Goal: Share content: Share content

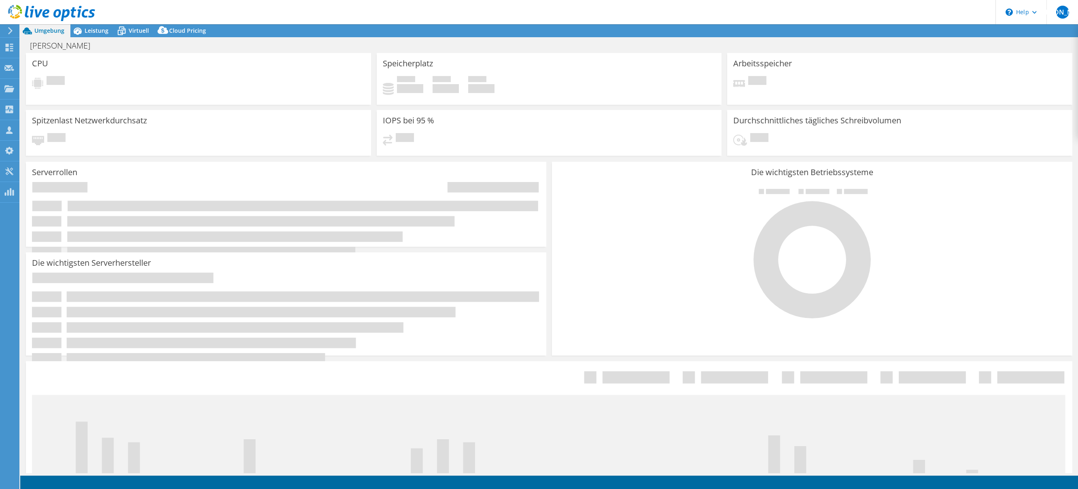
select select "USD"
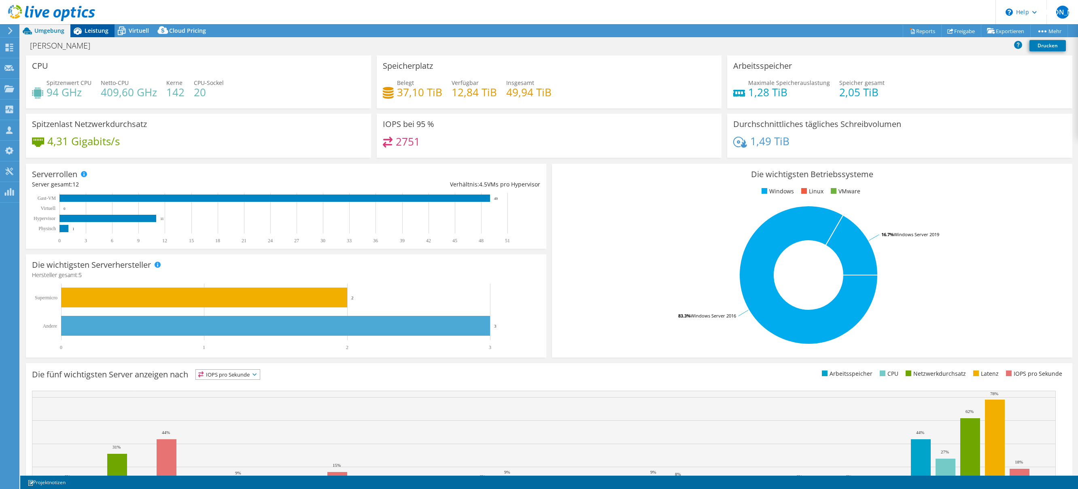
click at [100, 31] on span "Leistung" at bounding box center [97, 31] width 24 height 8
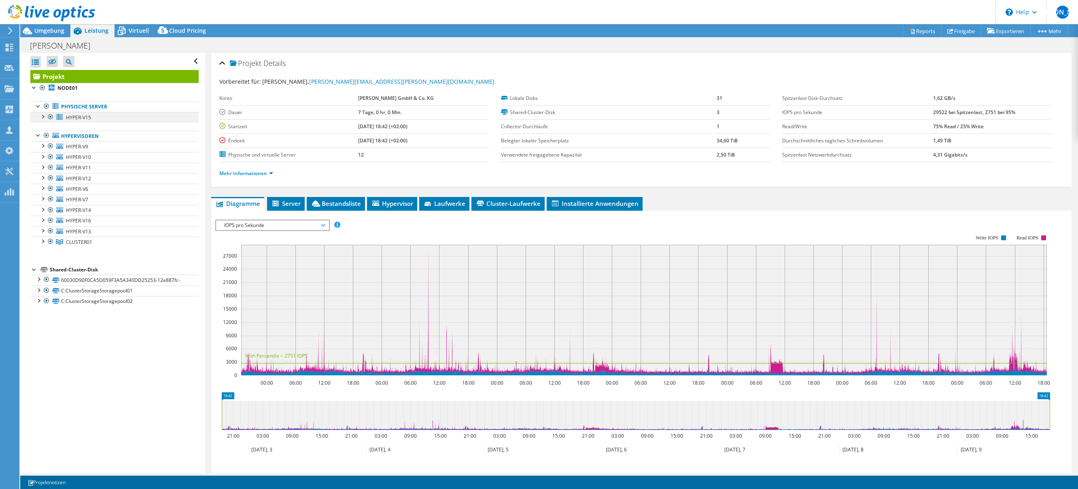
click at [44, 116] on div at bounding box center [42, 116] width 8 height 8
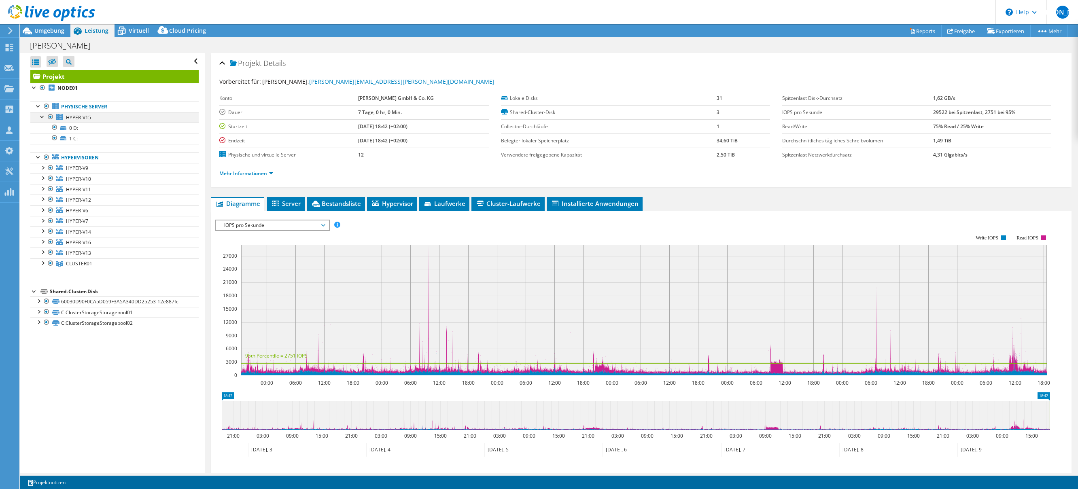
click at [44, 116] on div at bounding box center [42, 116] width 8 height 8
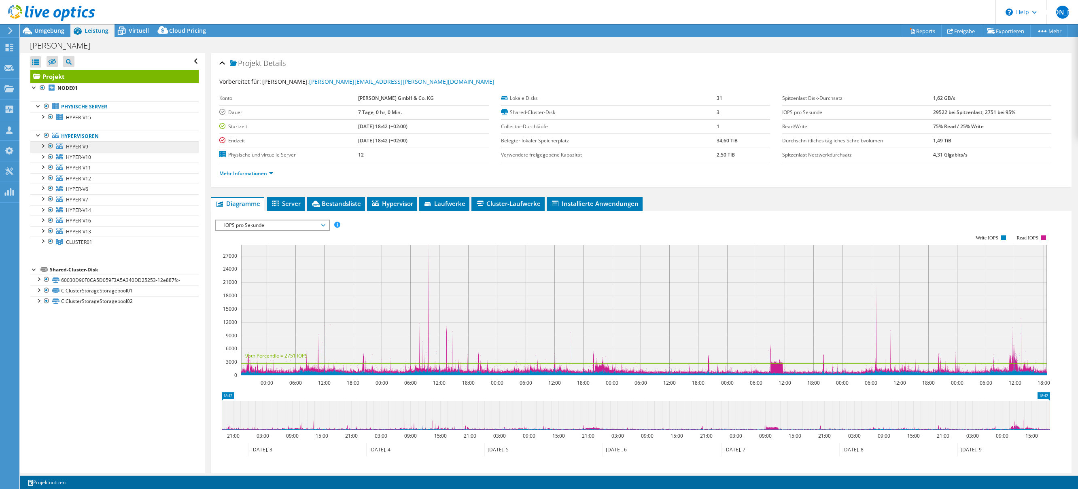
click at [68, 145] on span "HYPER-V9" at bounding box center [77, 146] width 22 height 7
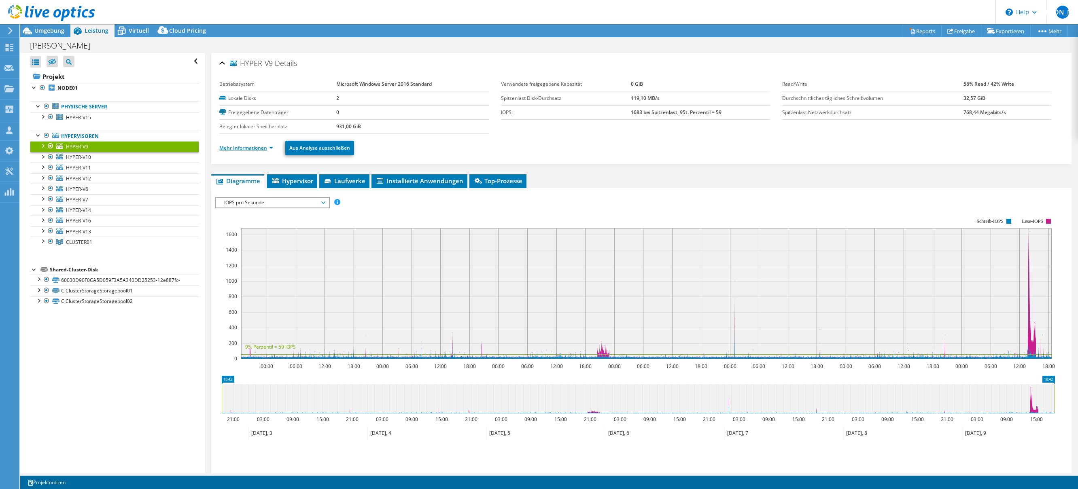
click at [256, 150] on link "Mehr Informationen" at bounding box center [246, 147] width 54 height 7
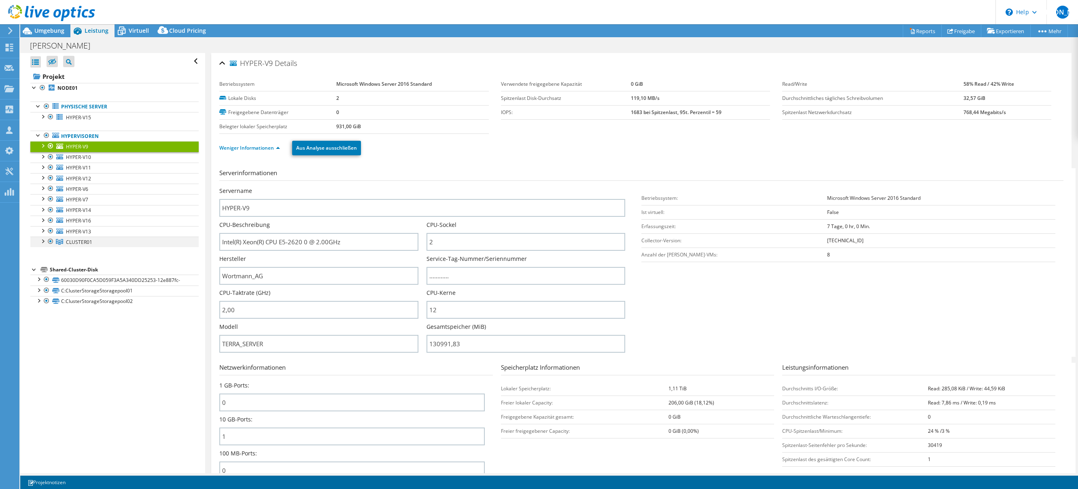
click at [45, 242] on div at bounding box center [42, 241] width 8 height 8
click at [86, 252] on link "NODE01" at bounding box center [114, 252] width 168 height 11
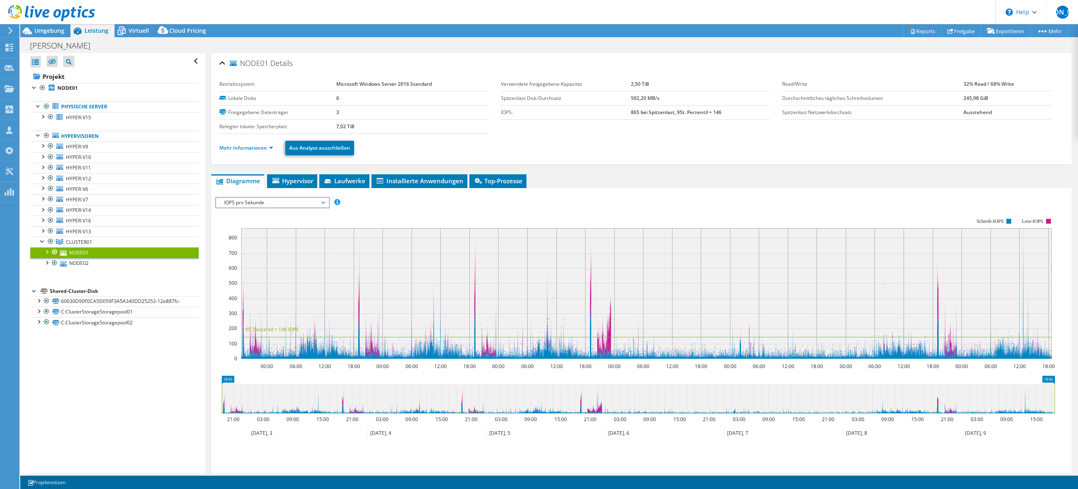
click at [256, 153] on ul "Mehr Informationen Aus Analyse ausschließen" at bounding box center [641, 147] width 844 height 17
click at [256, 152] on li "Mehr Informationen" at bounding box center [248, 148] width 59 height 9
click at [257, 150] on link "Mehr Informationen" at bounding box center [246, 147] width 54 height 7
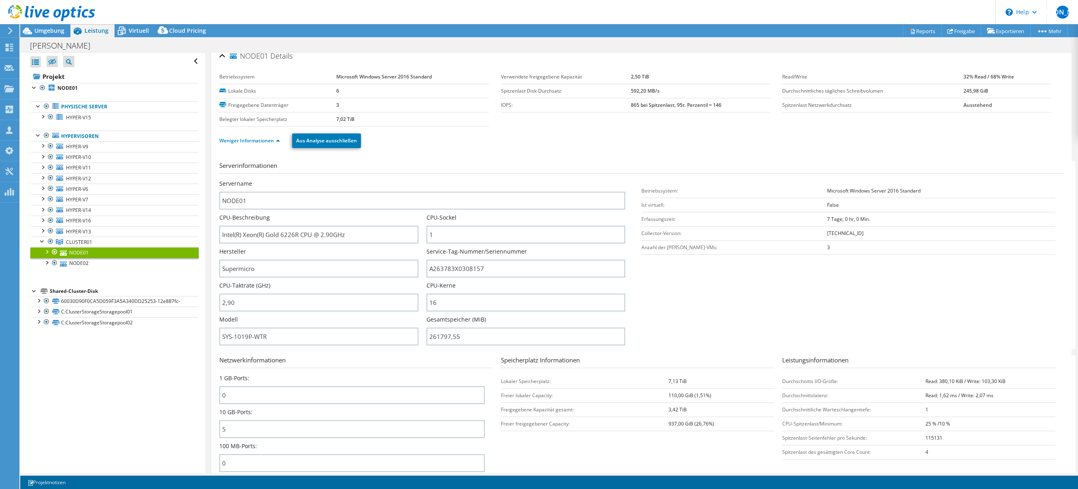
scroll to position [9, 0]
click at [144, 264] on link "NODE02" at bounding box center [114, 263] width 168 height 11
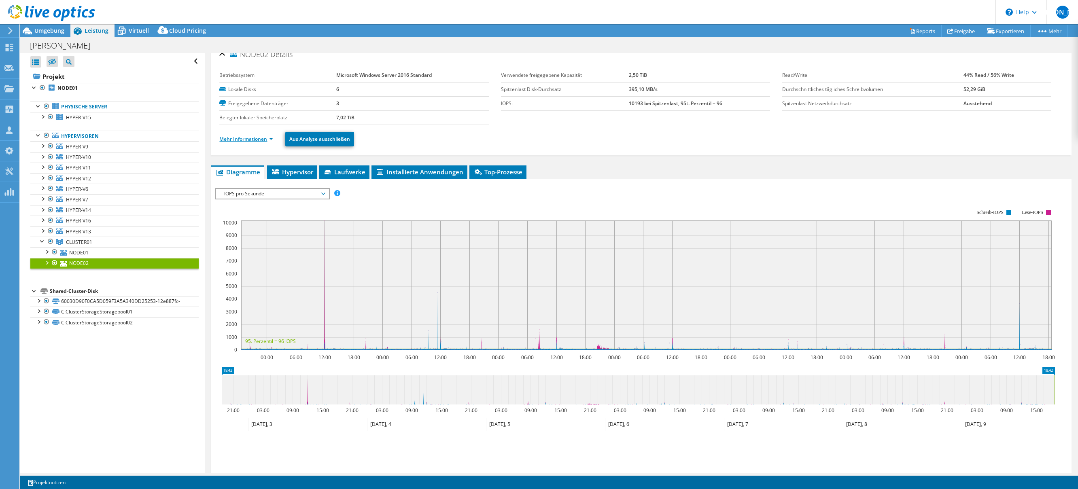
click at [261, 142] on link "Mehr Informationen" at bounding box center [246, 139] width 54 height 7
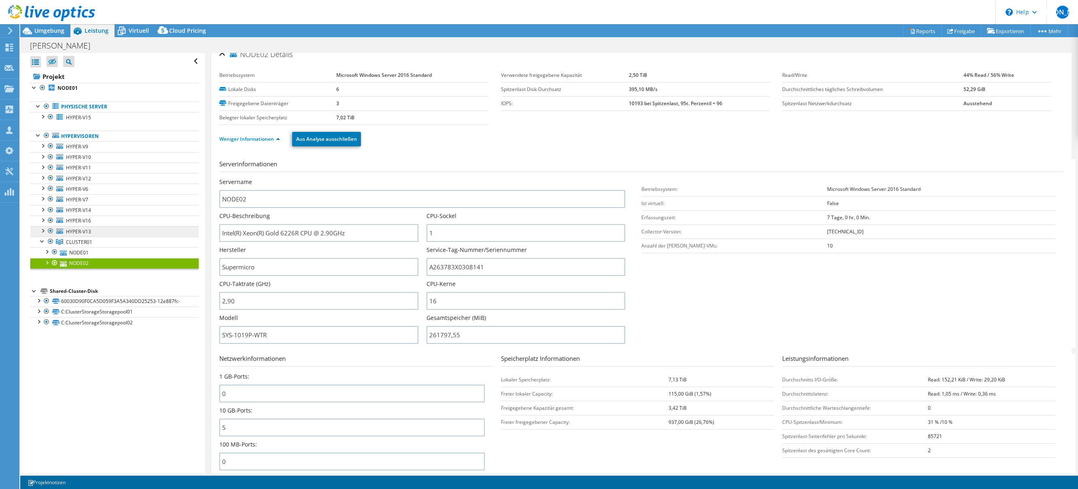
click at [123, 230] on link "HYPER-V13" at bounding box center [114, 231] width 168 height 11
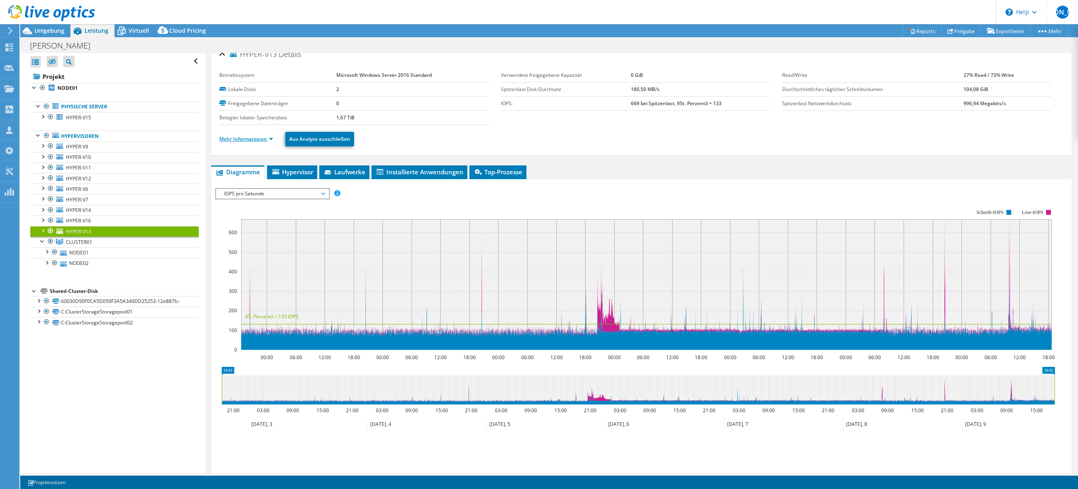
click at [252, 138] on link "Mehr Informationen" at bounding box center [246, 139] width 54 height 7
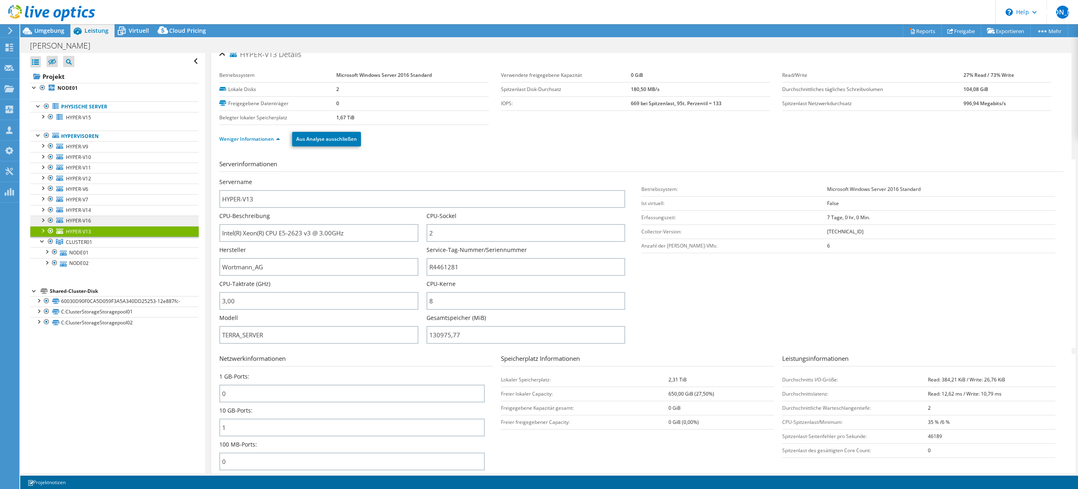
click at [105, 223] on link "HYPER-V16" at bounding box center [114, 221] width 168 height 11
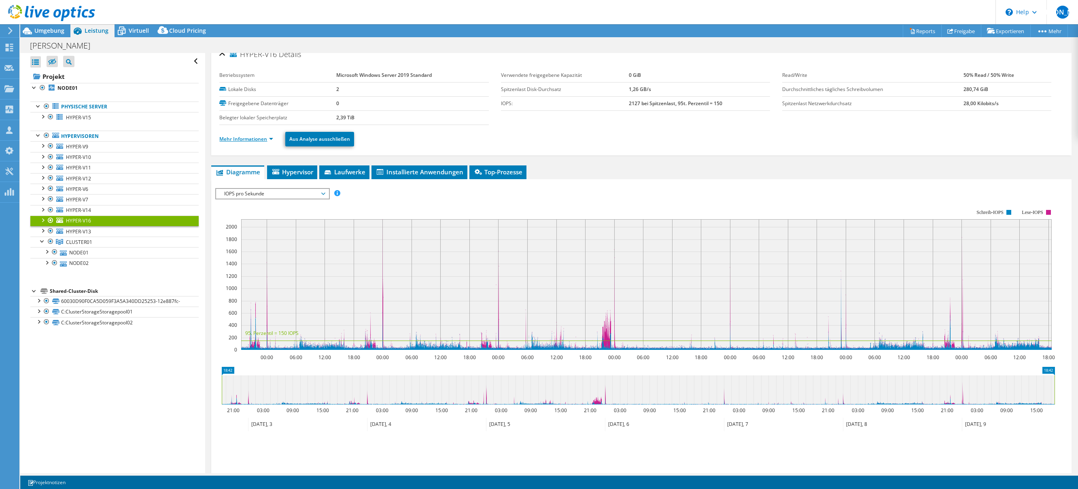
click at [235, 134] on ul "Mehr Informationen Aus Analyse ausschließen" at bounding box center [641, 138] width 844 height 17
click at [235, 136] on link "Mehr Informationen" at bounding box center [246, 139] width 54 height 7
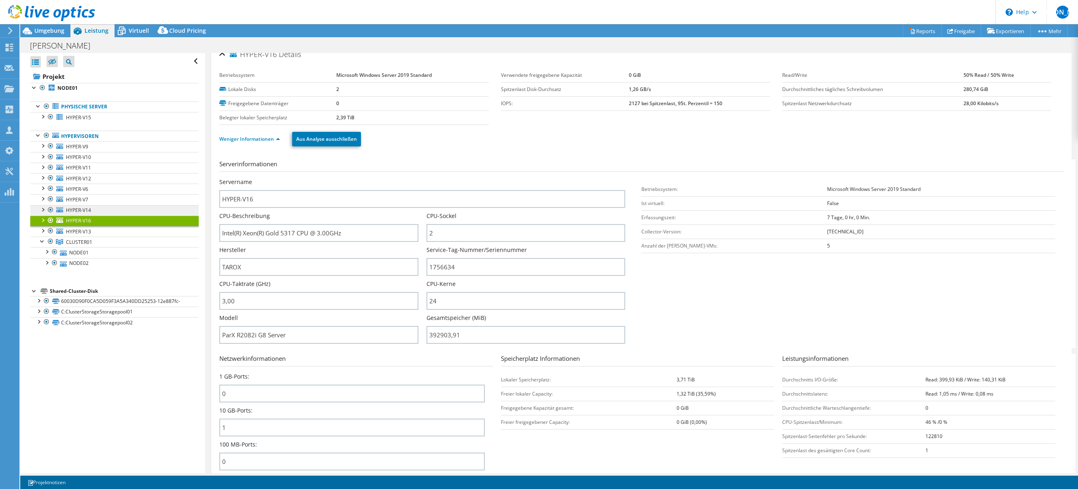
click at [122, 207] on link "HYPER-V14" at bounding box center [114, 210] width 168 height 11
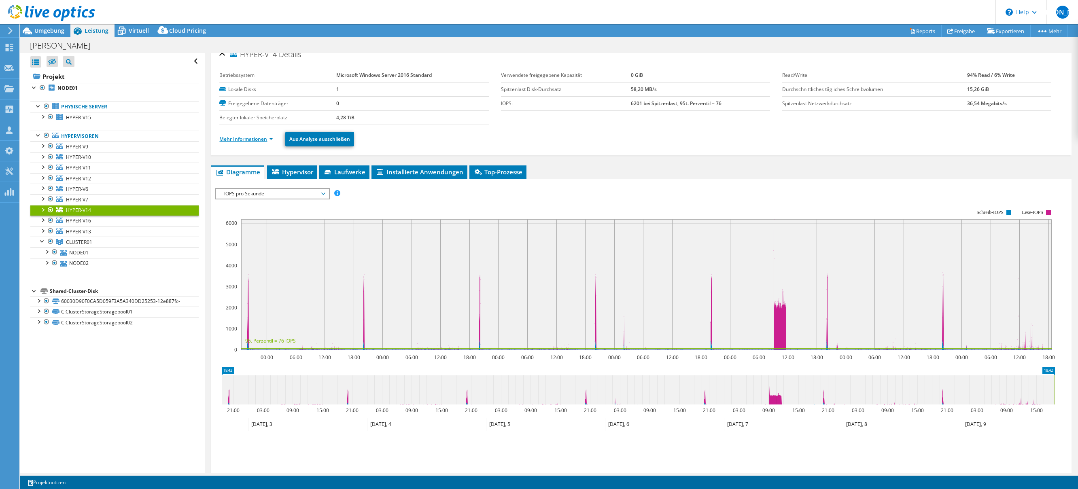
click at [240, 140] on link "Mehr Informationen" at bounding box center [246, 139] width 54 height 7
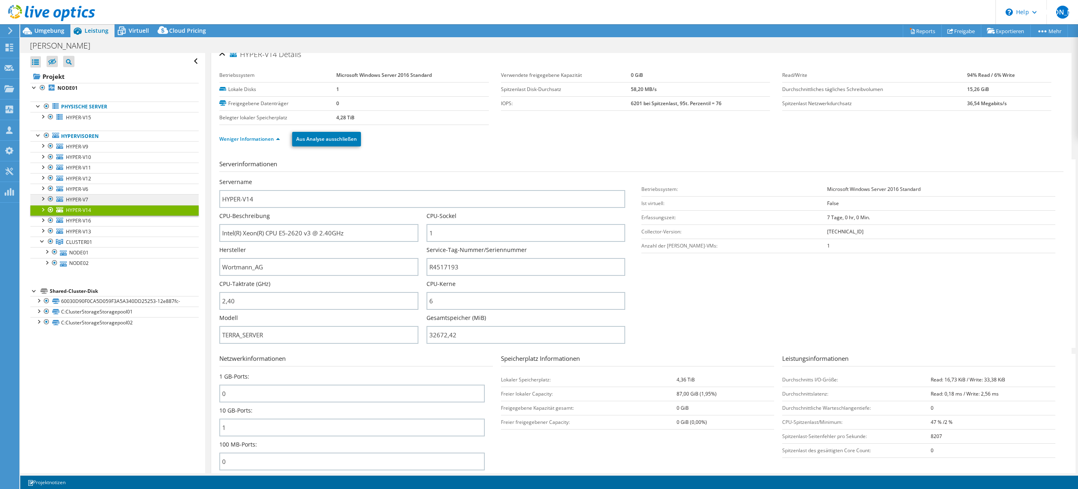
click at [135, 197] on link "HYPER-V7" at bounding box center [114, 199] width 168 height 11
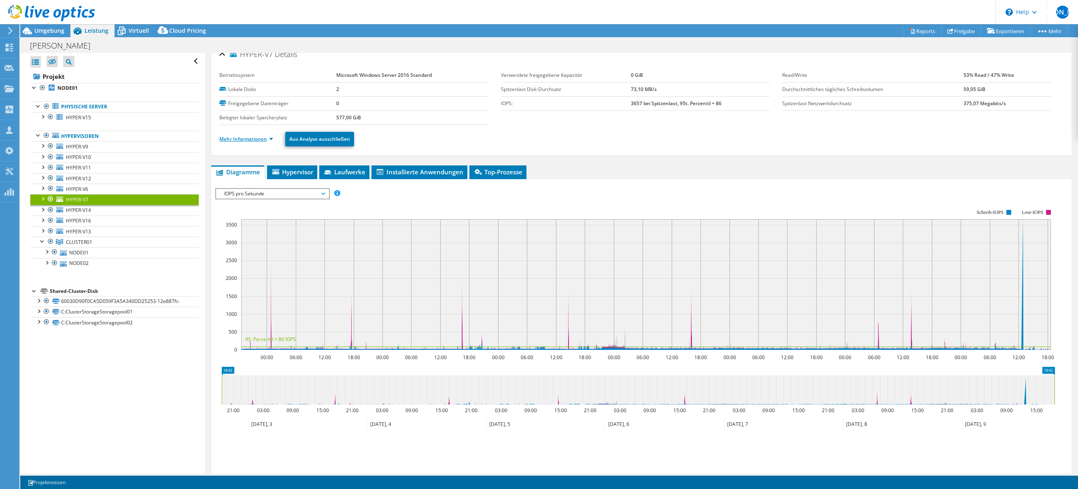
click at [240, 138] on link "Mehr Informationen" at bounding box center [246, 139] width 54 height 7
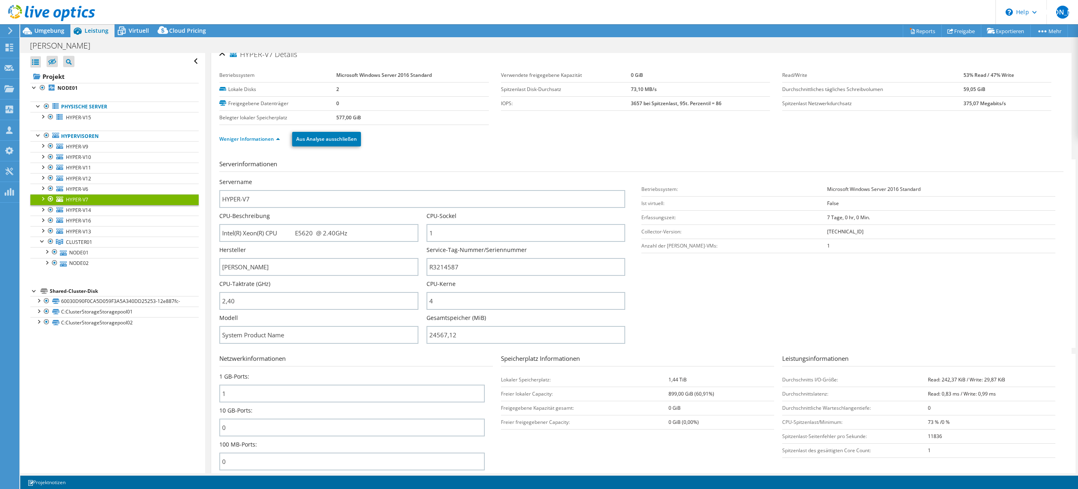
click at [146, 199] on link "HYPER-V7" at bounding box center [114, 199] width 168 height 11
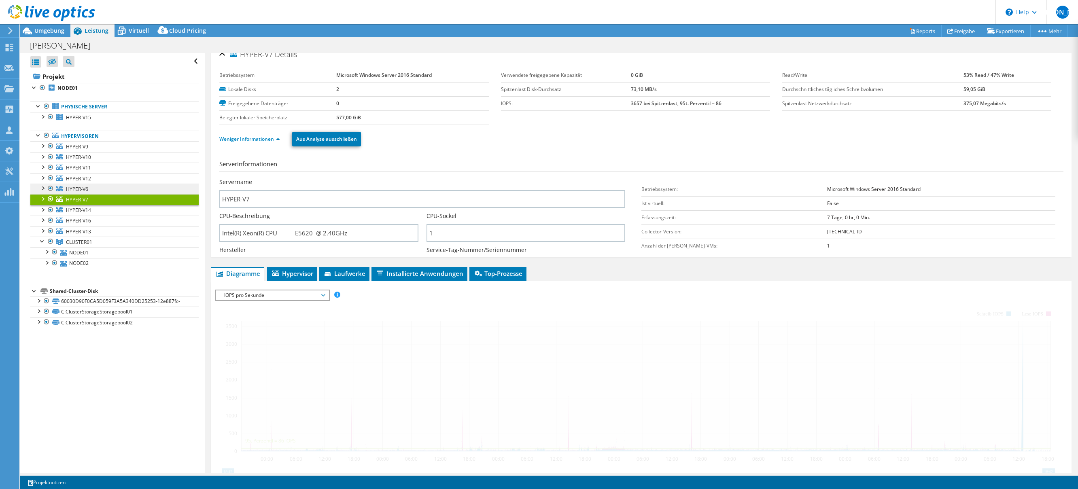
click at [144, 193] on link "HYPER-V6" at bounding box center [114, 189] width 168 height 11
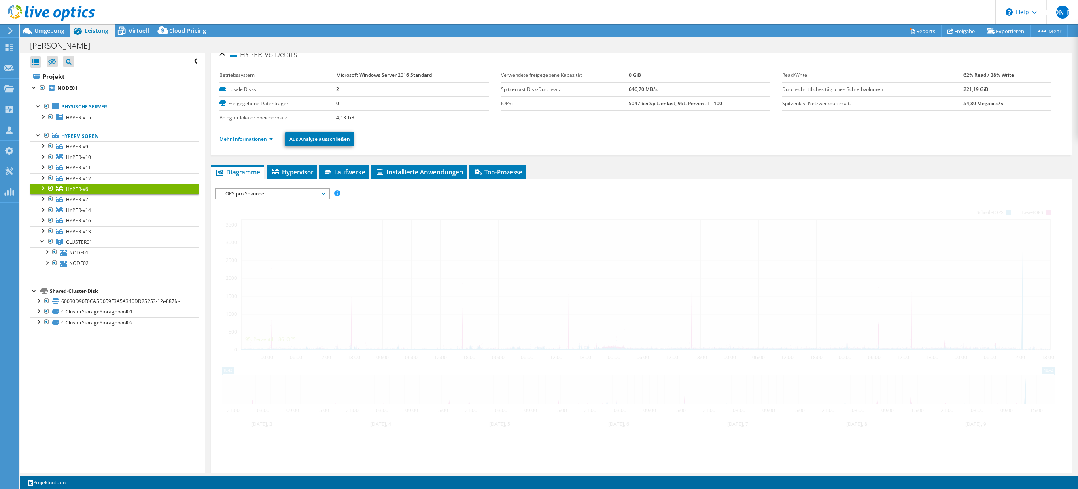
click at [243, 143] on li "Mehr Informationen" at bounding box center [248, 139] width 59 height 9
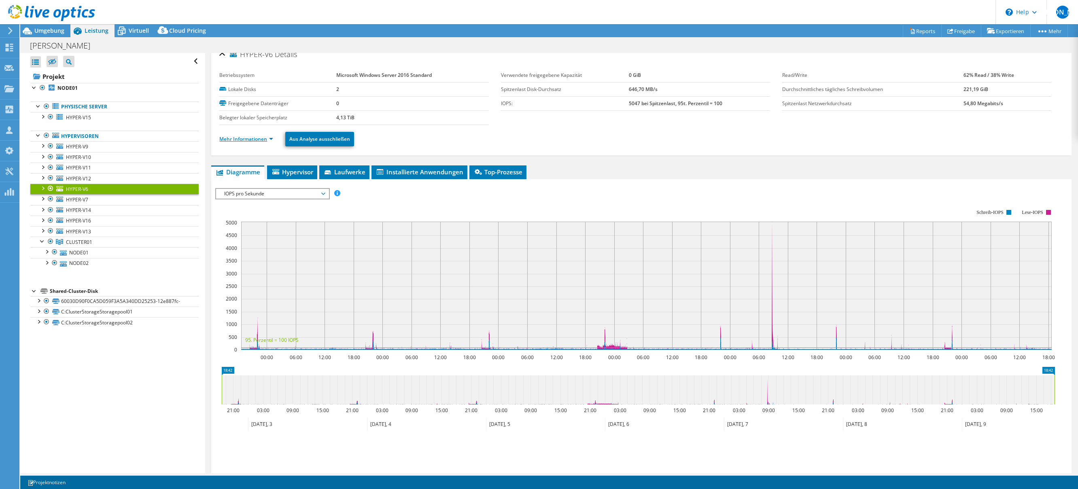
click at [243, 141] on link "Mehr Informationen" at bounding box center [246, 139] width 54 height 7
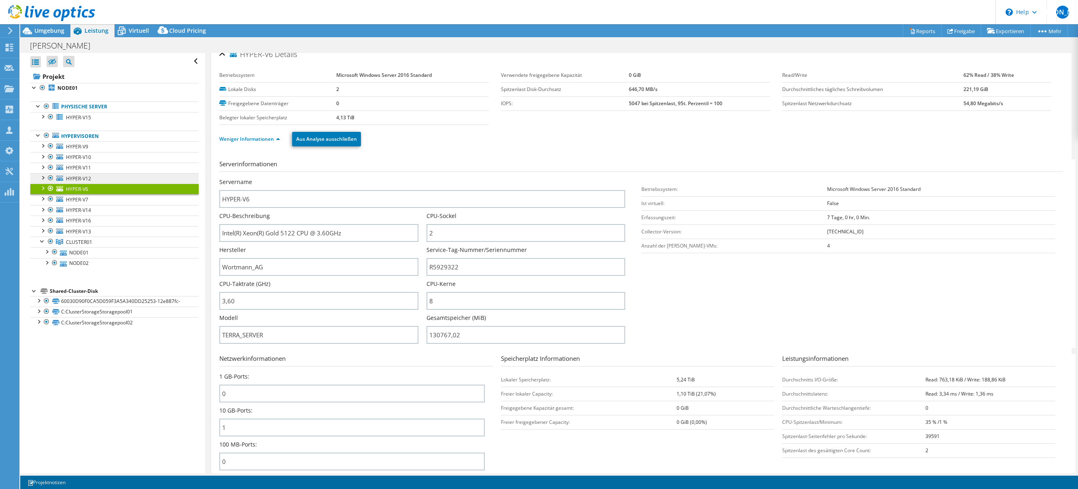
click at [153, 180] on link "HYPER-V12" at bounding box center [114, 178] width 168 height 11
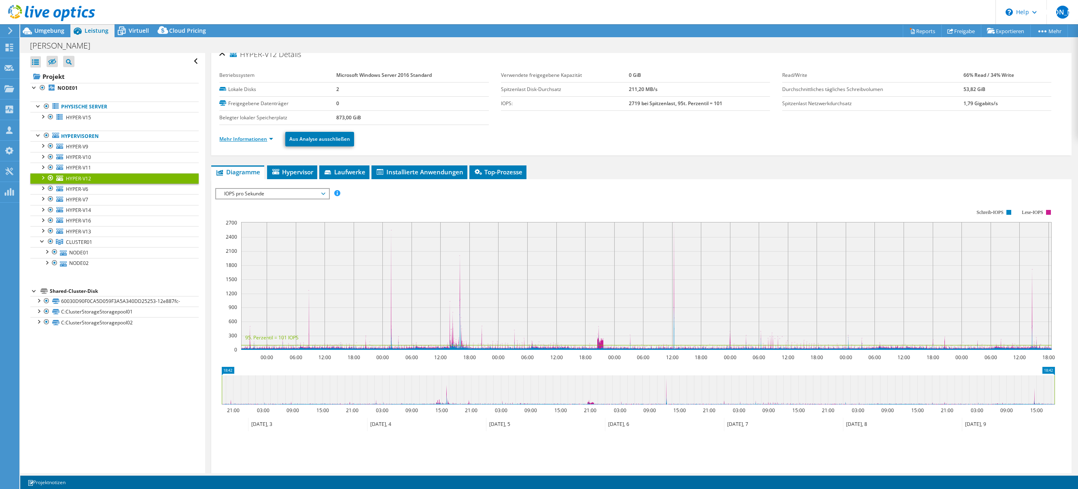
click at [267, 138] on link "Mehr Informationen" at bounding box center [246, 139] width 54 height 7
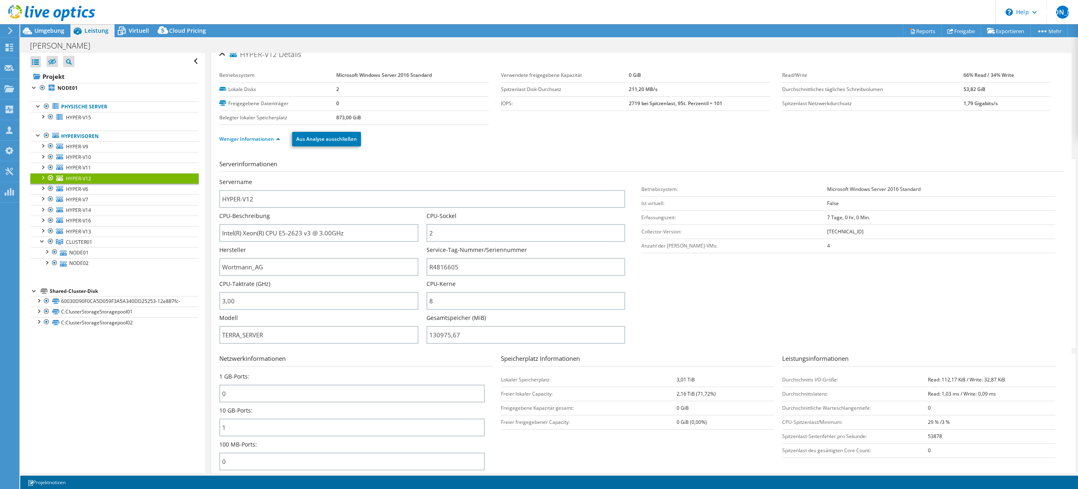
click at [155, 173] on link "HYPER-V12" at bounding box center [114, 178] width 168 height 11
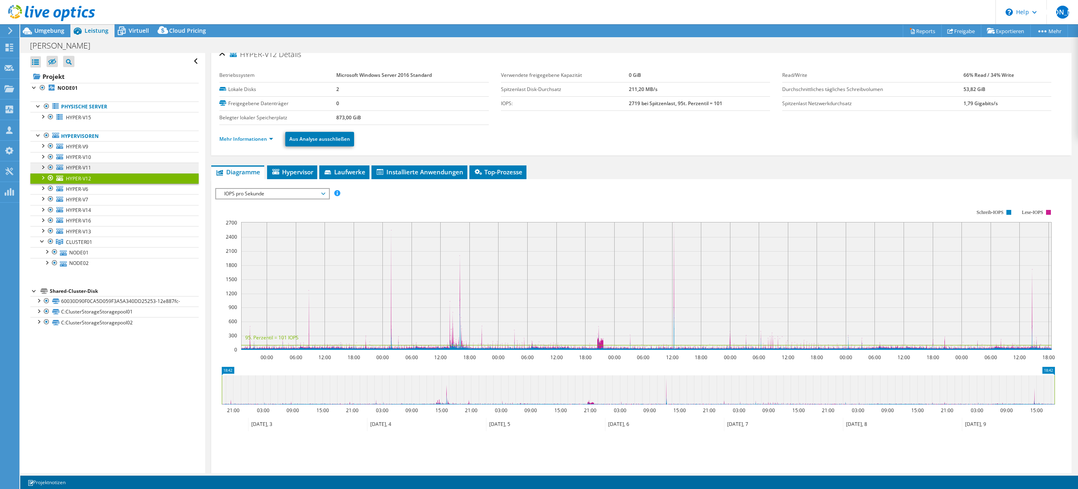
click at [152, 166] on link "HYPER-V11" at bounding box center [114, 168] width 168 height 11
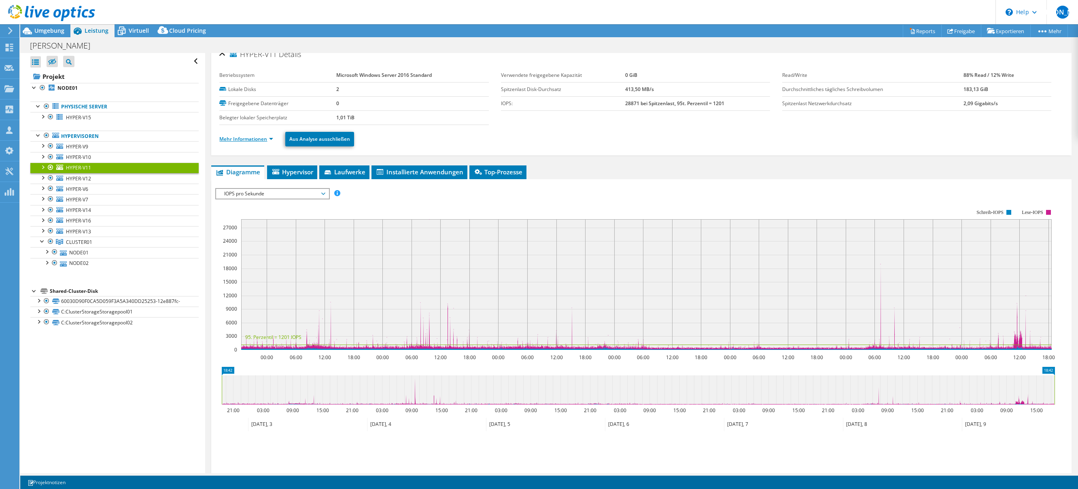
click at [255, 141] on link "Mehr Informationen" at bounding box center [246, 139] width 54 height 7
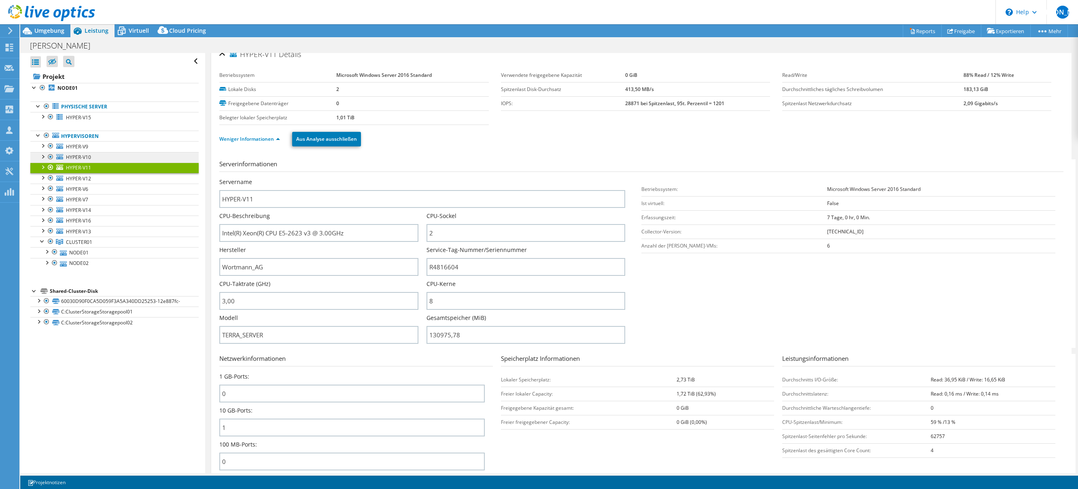
click at [170, 161] on link "HYPER-V10" at bounding box center [114, 157] width 168 height 11
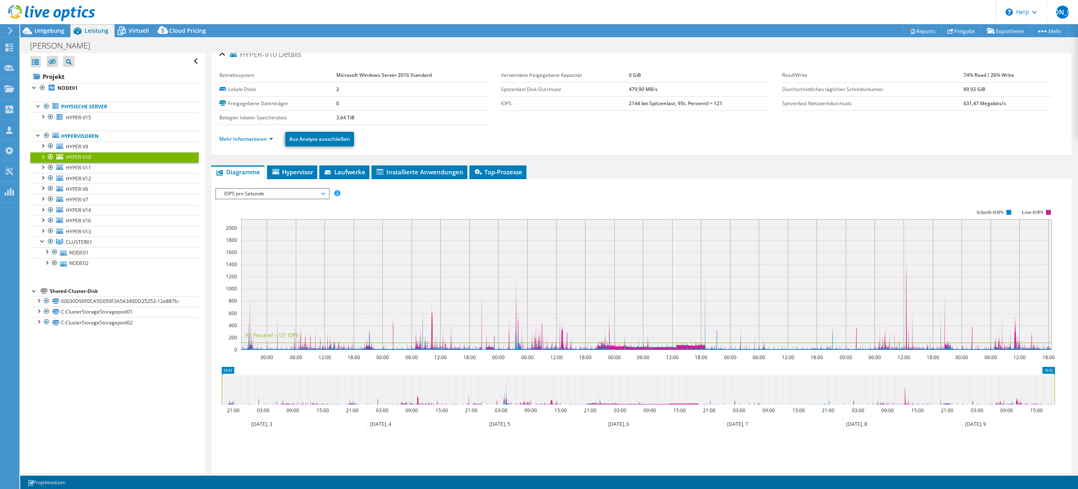
click at [249, 145] on ul "Mehr Informationen Aus Analyse ausschließen" at bounding box center [641, 138] width 844 height 17
click at [250, 143] on li "Mehr Informationen" at bounding box center [248, 139] width 59 height 9
click at [250, 142] on link "Mehr Informationen" at bounding box center [246, 139] width 54 height 7
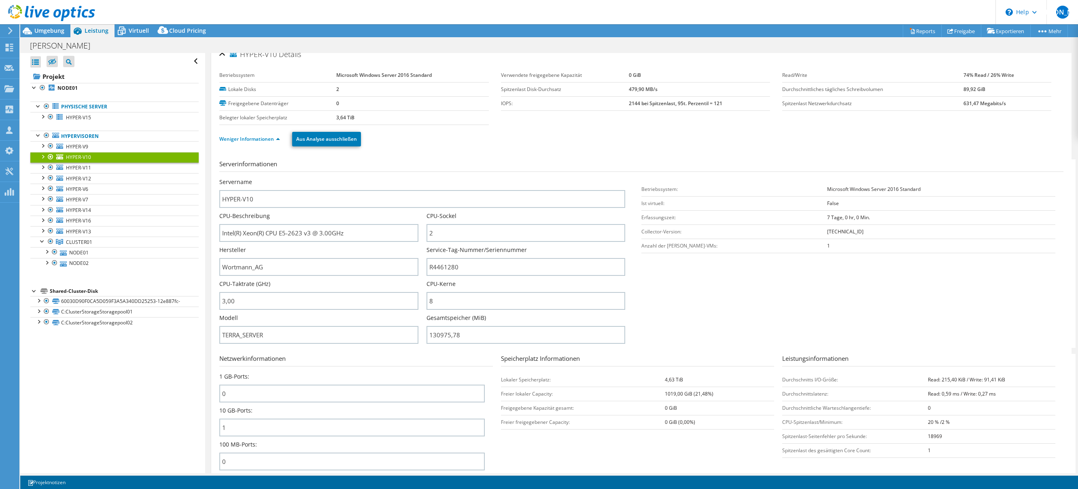
click at [134, 152] on link "HYPER-V10" at bounding box center [114, 157] width 168 height 11
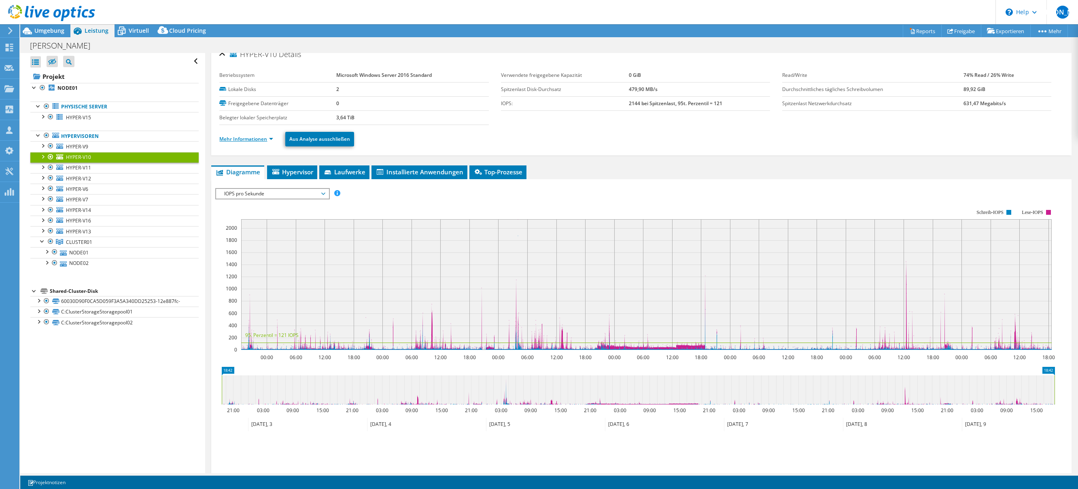
click at [247, 137] on link "Mehr Informationen" at bounding box center [246, 139] width 54 height 7
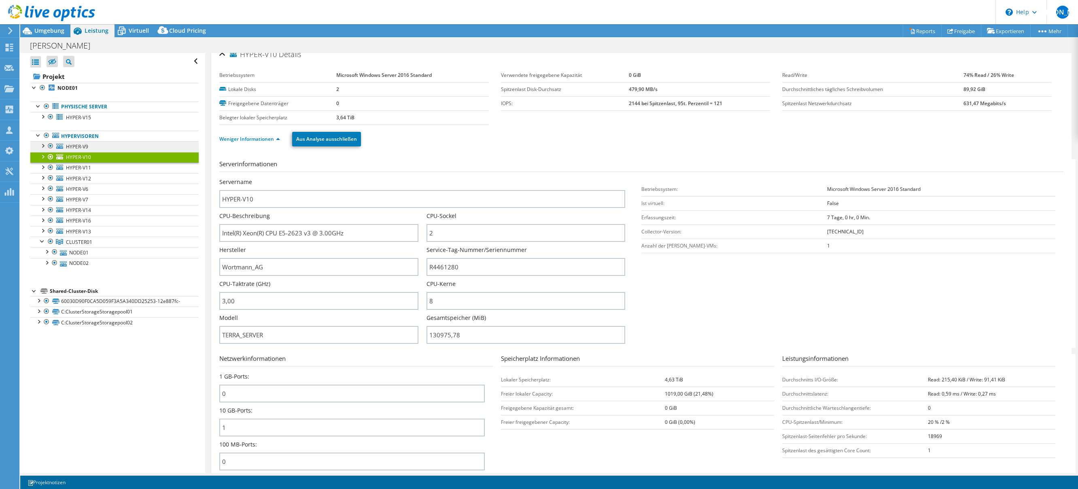
click at [163, 146] on link "HYPER-V9" at bounding box center [114, 146] width 168 height 11
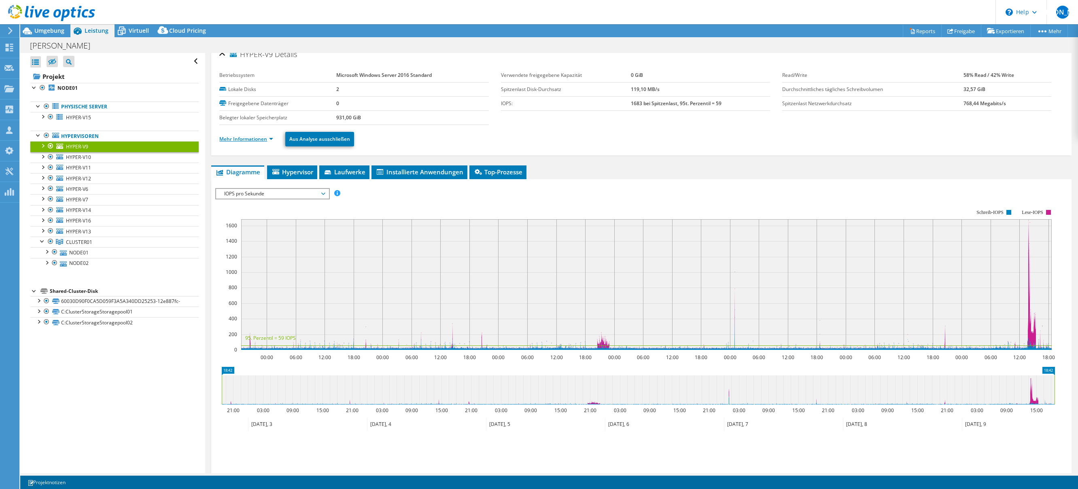
click at [247, 137] on link "Mehr Informationen" at bounding box center [246, 139] width 54 height 7
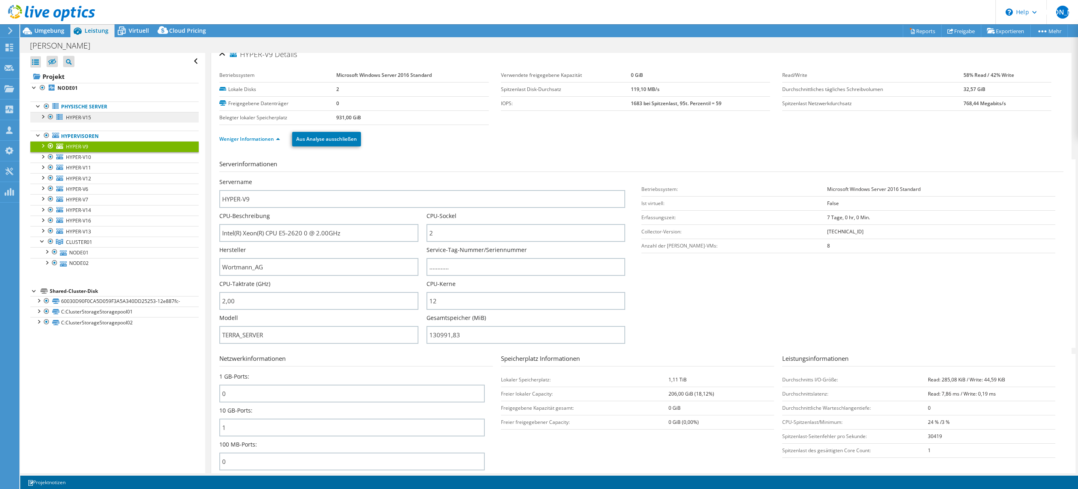
click at [128, 117] on link "HYPER-V15" at bounding box center [114, 117] width 168 height 11
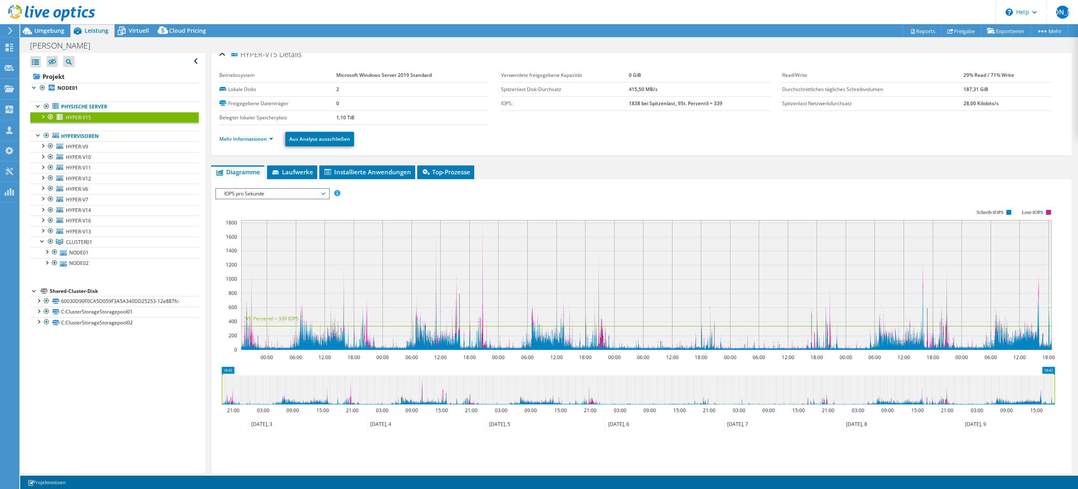
click at [254, 135] on li "Mehr Informationen" at bounding box center [248, 139] width 59 height 9
click at [253, 138] on link "Mehr Informationen" at bounding box center [246, 139] width 54 height 7
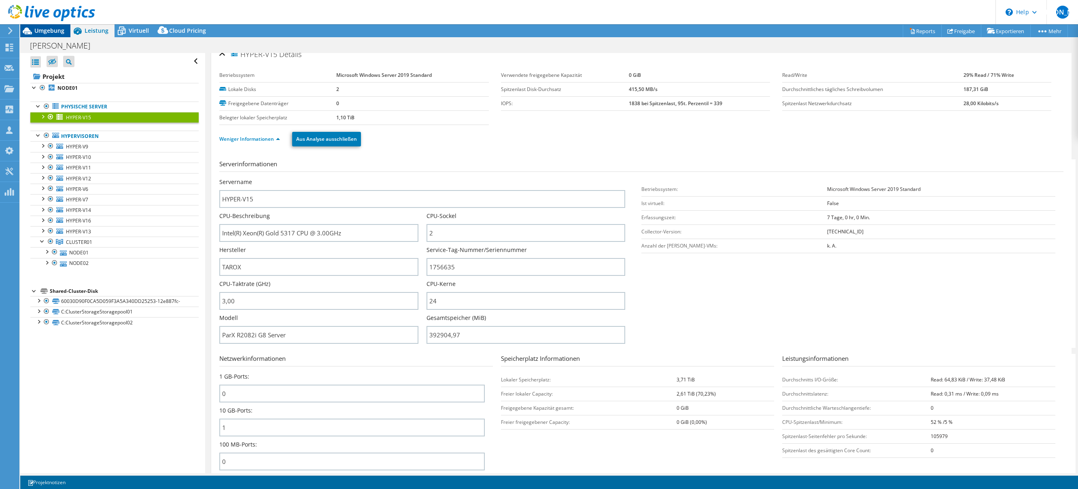
click at [59, 37] on div "Umgebung" at bounding box center [45, 30] width 50 height 13
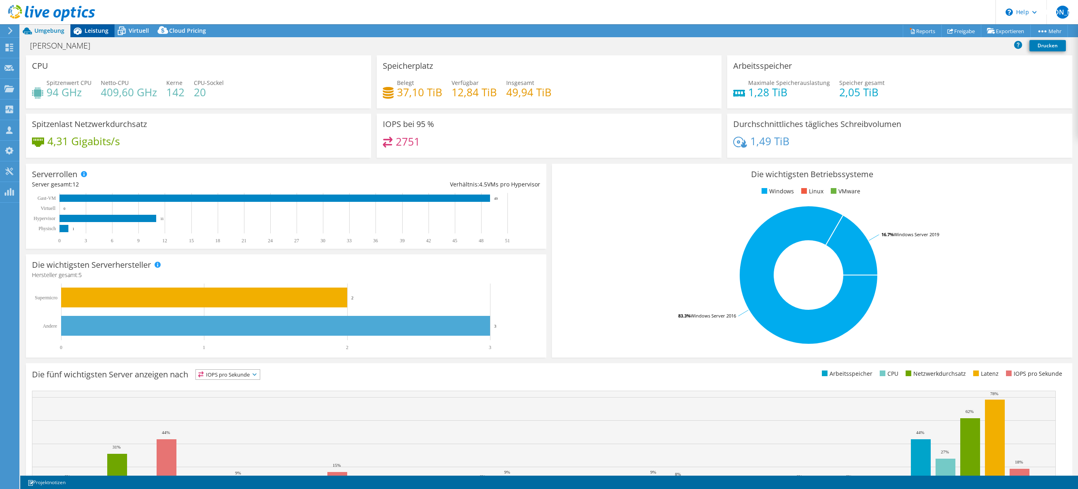
click at [97, 36] on div "Leistung" at bounding box center [92, 30] width 44 height 13
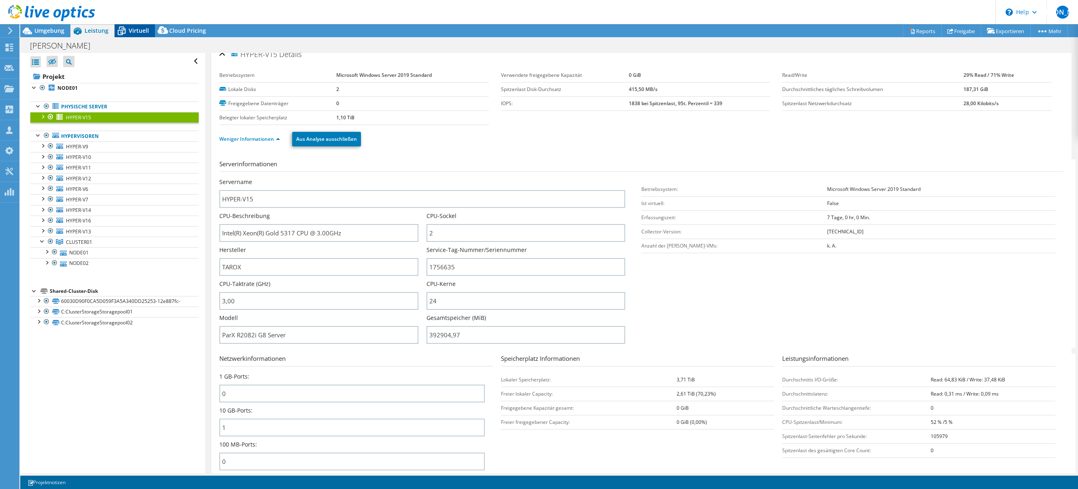
click at [126, 34] on icon at bounding box center [121, 31] width 14 height 14
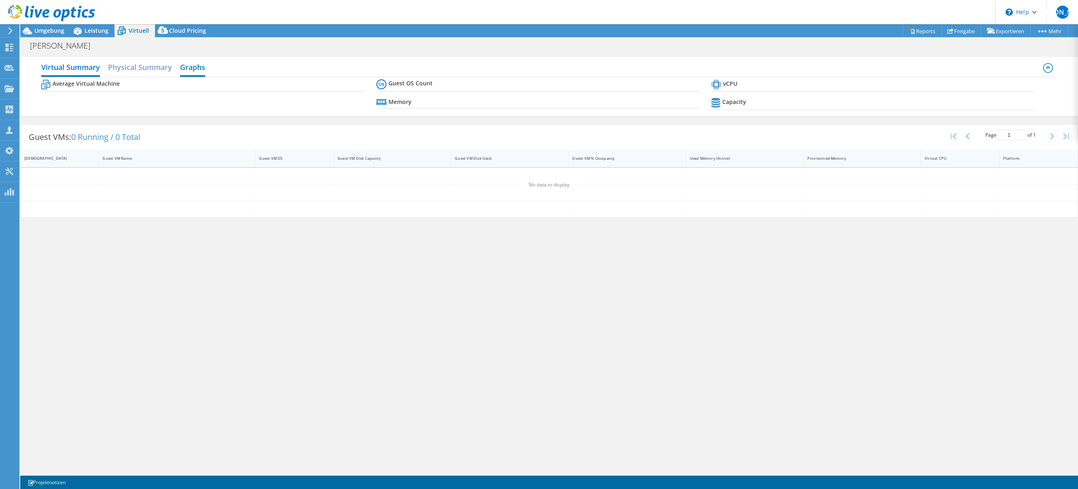
click at [189, 64] on h2 "Graphs" at bounding box center [192, 68] width 25 height 18
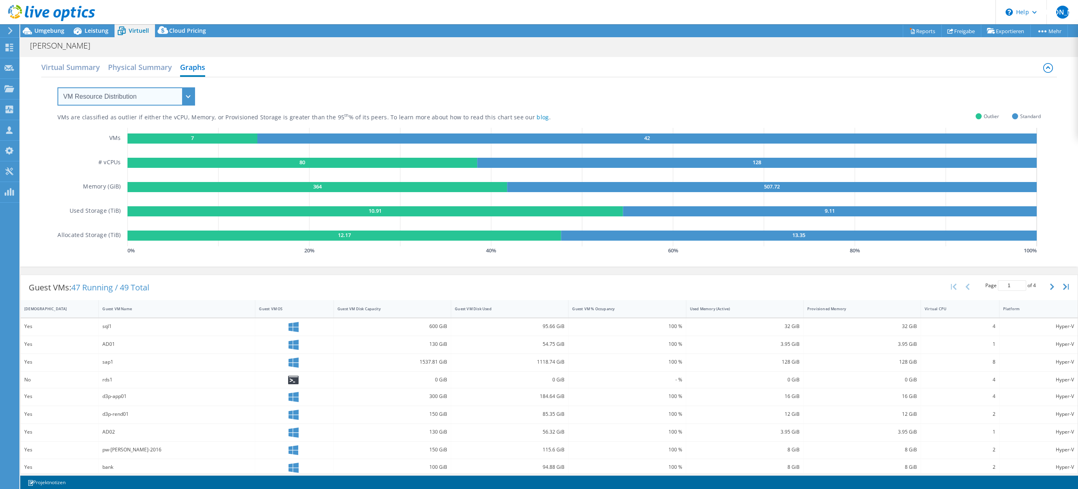
select select "Over Provisioning"
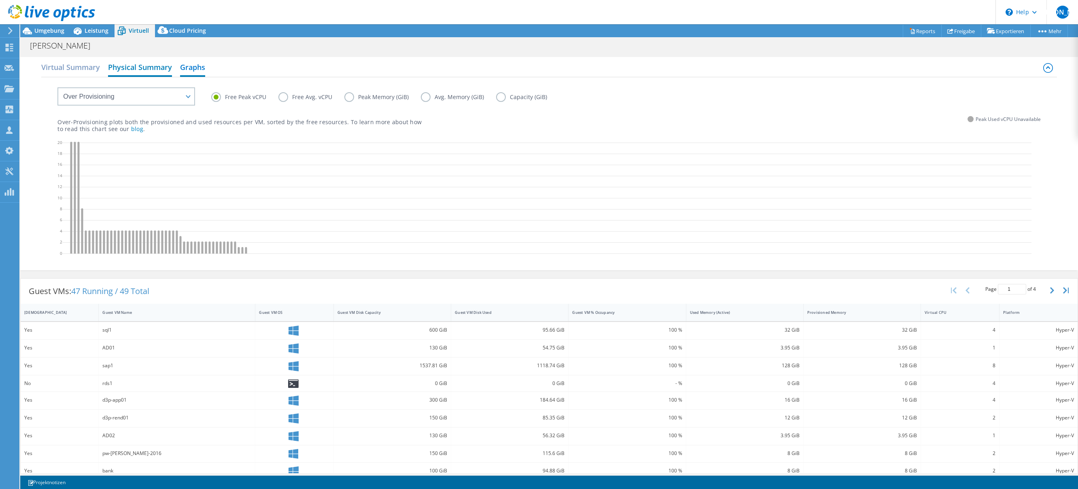
click at [134, 68] on h2 "Physical Summary" at bounding box center [140, 68] width 64 height 18
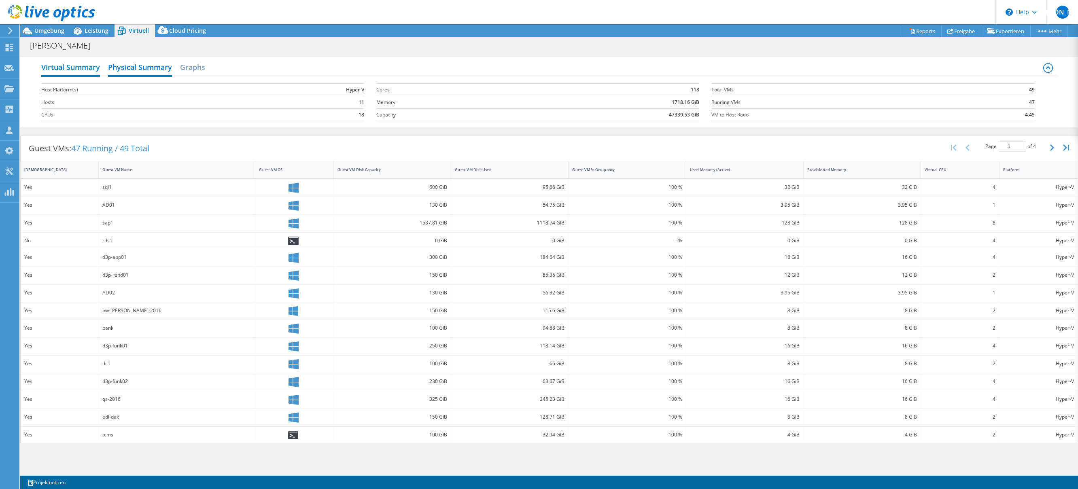
click at [92, 70] on h2 "Virtual Summary" at bounding box center [70, 68] width 59 height 18
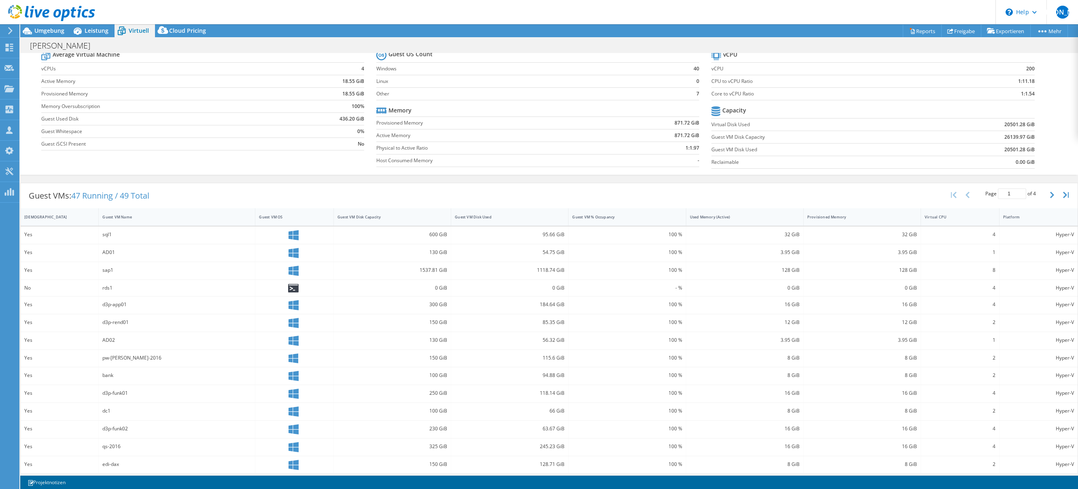
scroll to position [0, 0]
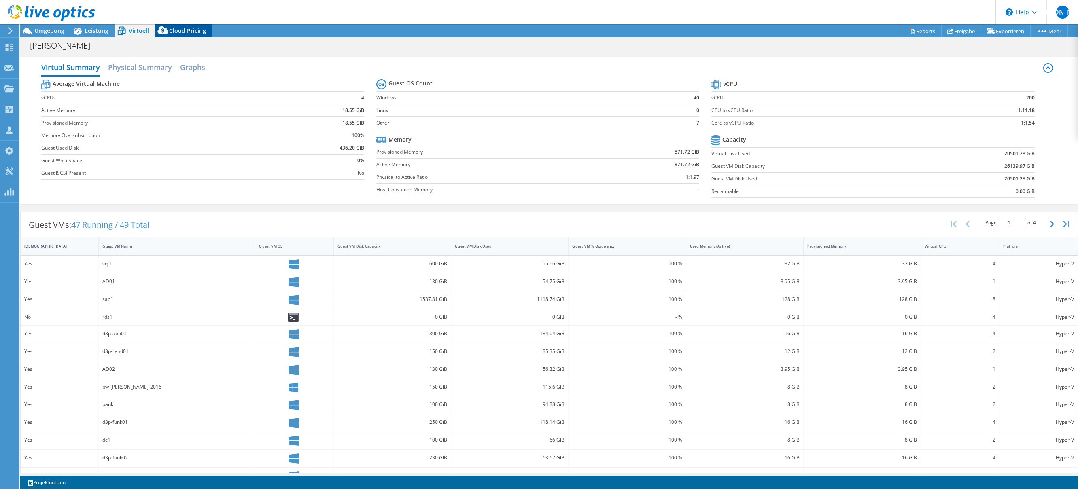
click at [191, 36] on div "Cloud Pricing" at bounding box center [183, 30] width 57 height 13
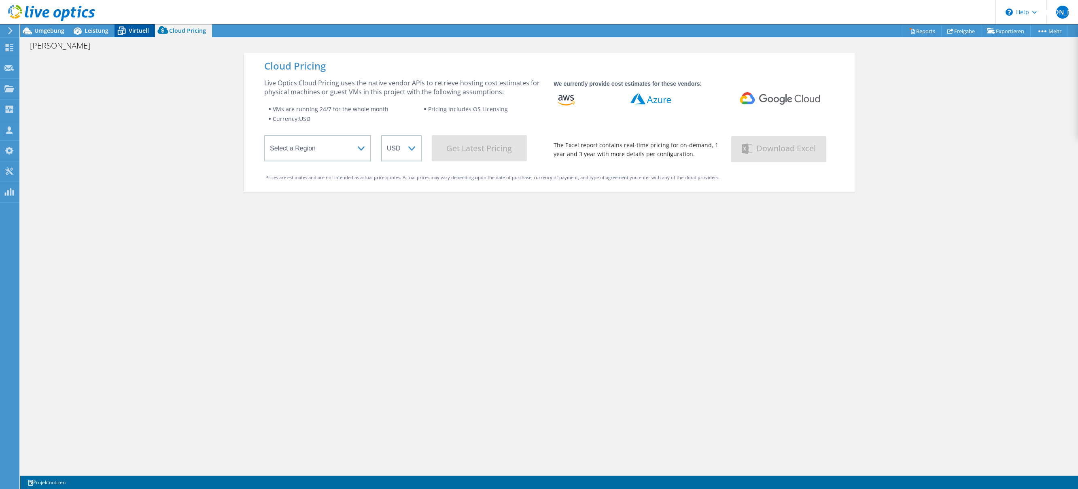
click at [126, 30] on icon at bounding box center [121, 31] width 14 height 14
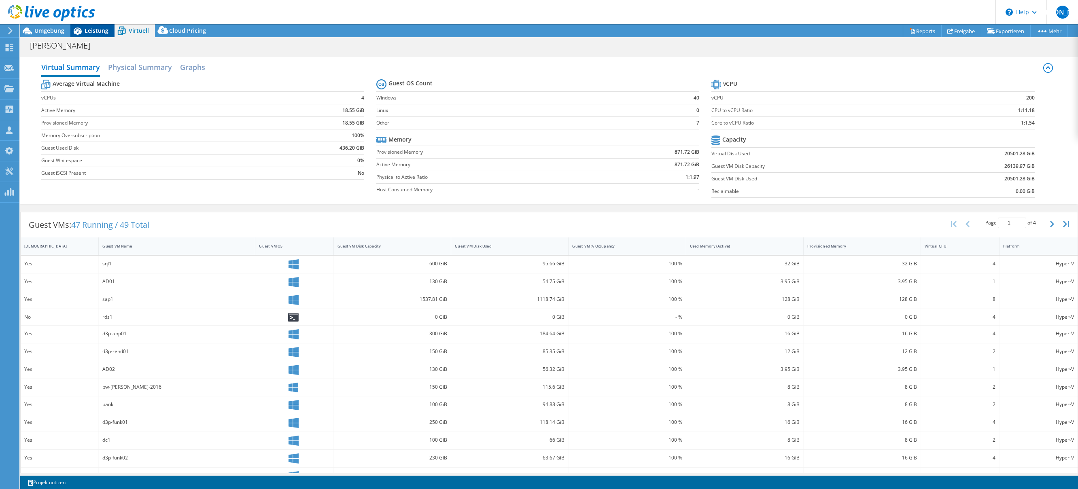
click at [70, 28] on icon at bounding box center [77, 31] width 14 height 14
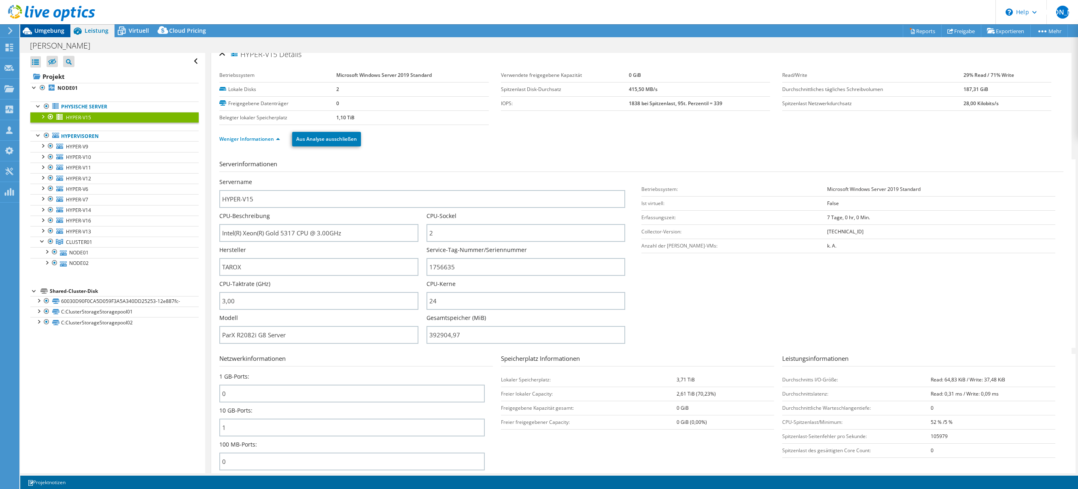
click at [61, 30] on span "Umgebung" at bounding box center [49, 31] width 30 height 8
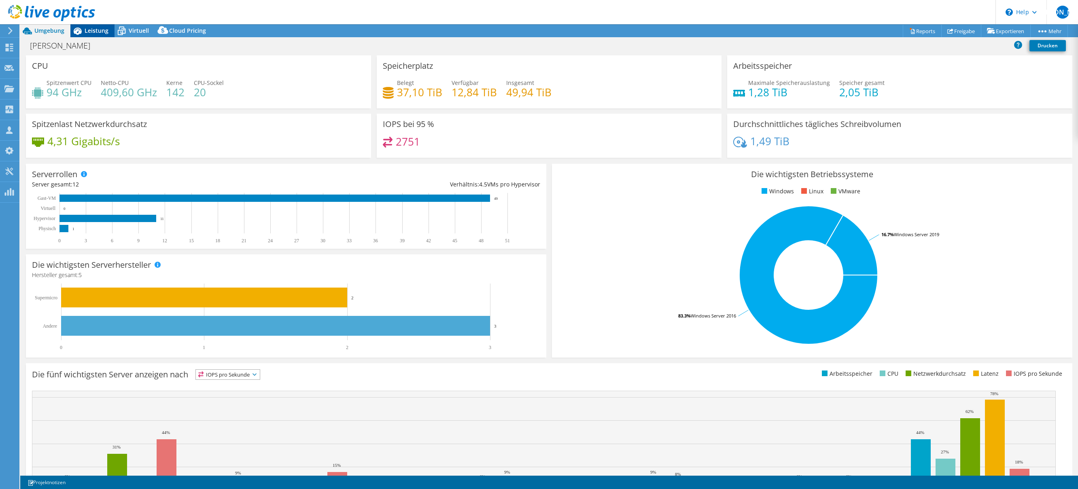
click at [82, 32] on icon at bounding box center [77, 31] width 14 height 14
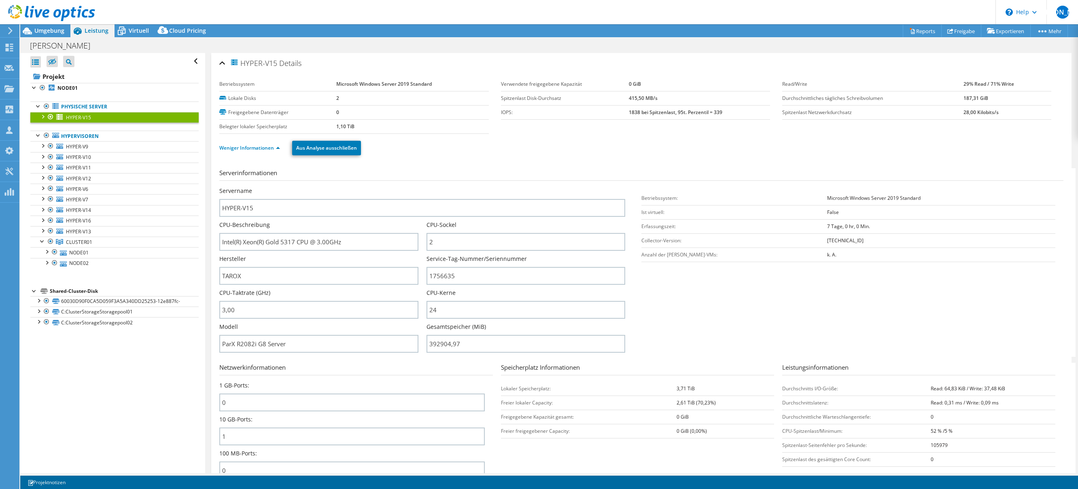
select select "USD"
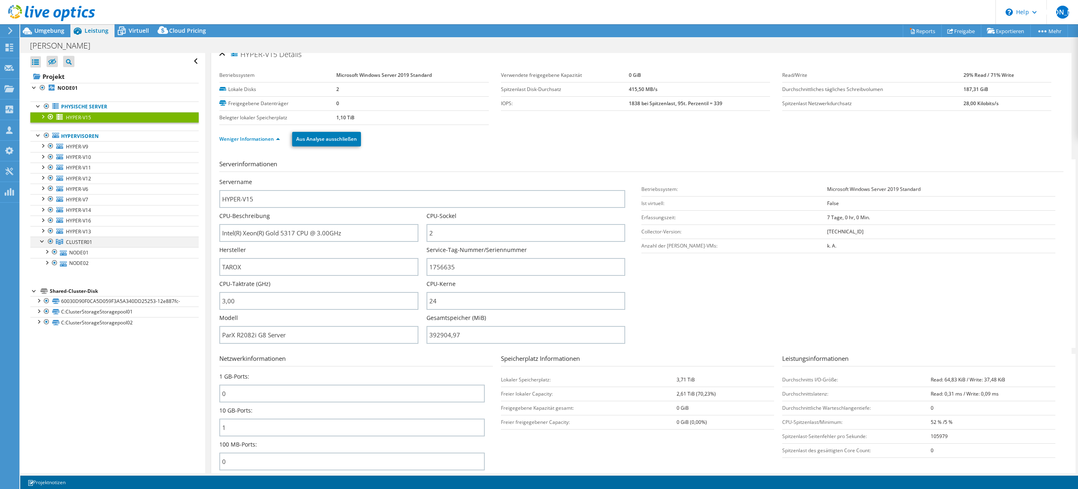
click at [42, 242] on div at bounding box center [42, 241] width 8 height 8
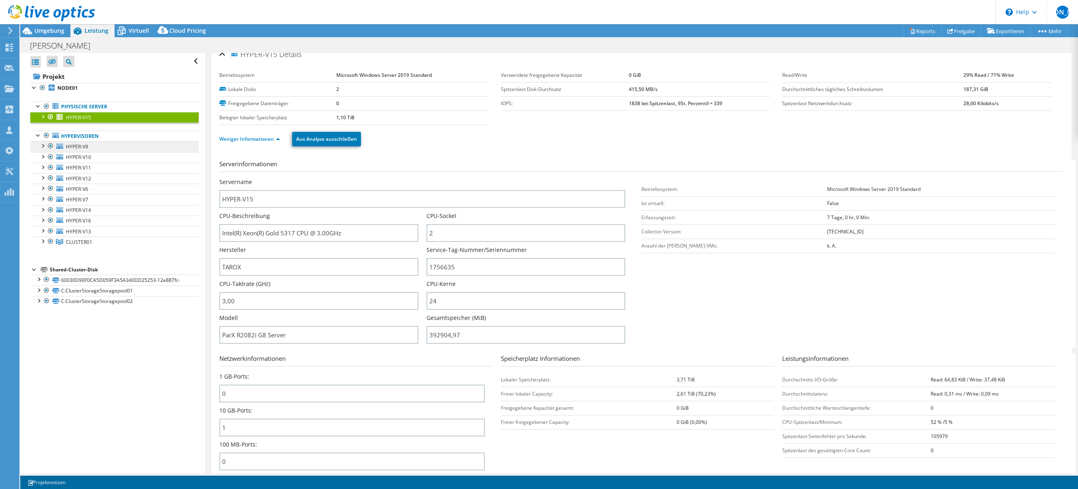
click at [96, 144] on link "HYPER-V9" at bounding box center [114, 146] width 168 height 11
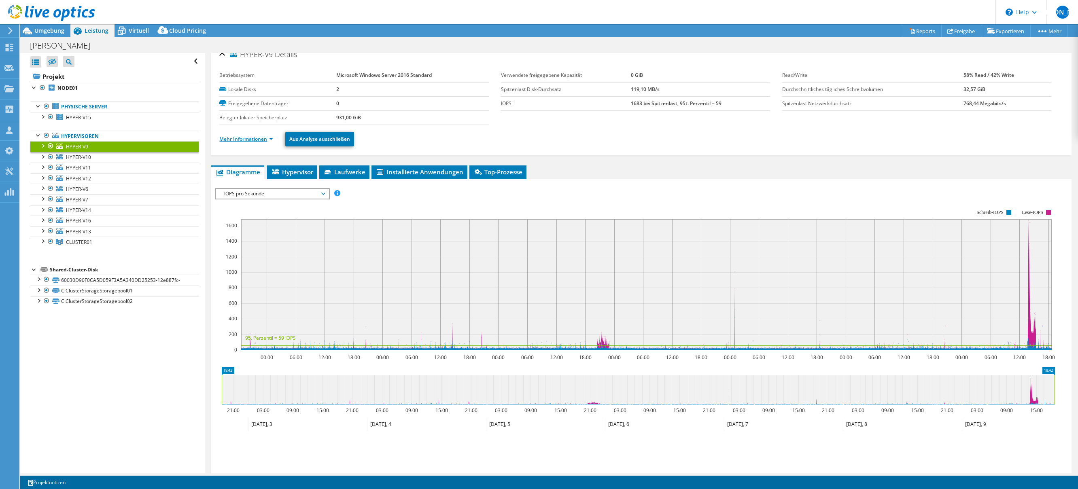
click at [248, 142] on link "Mehr Informationen" at bounding box center [246, 139] width 54 height 7
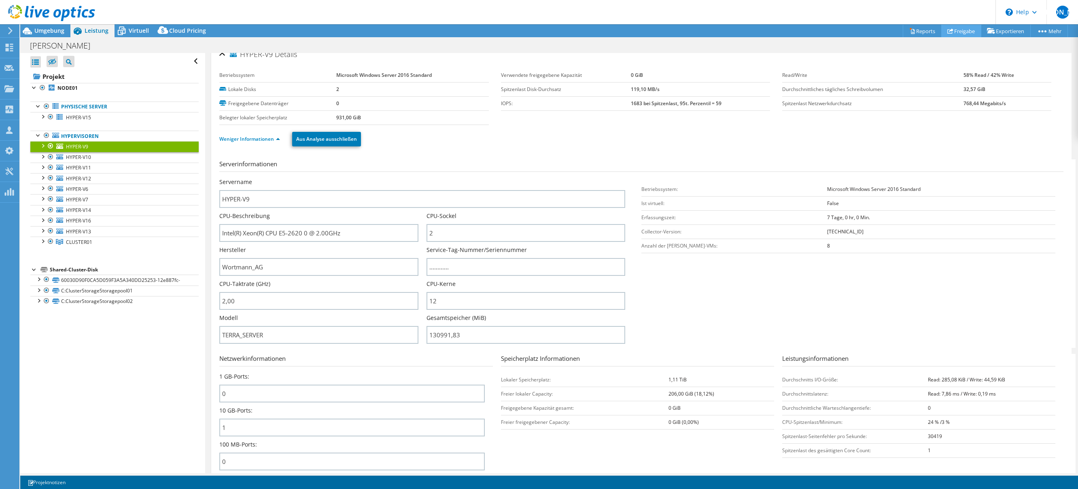
click at [961, 30] on link "Freigabe" at bounding box center [961, 31] width 40 height 13
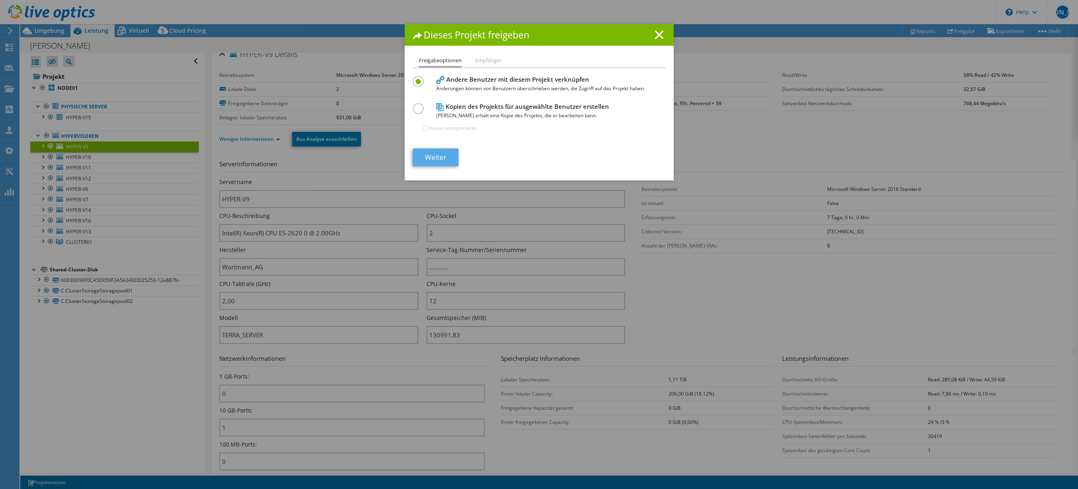
click at [434, 161] on link "Weiter" at bounding box center [436, 157] width 46 height 18
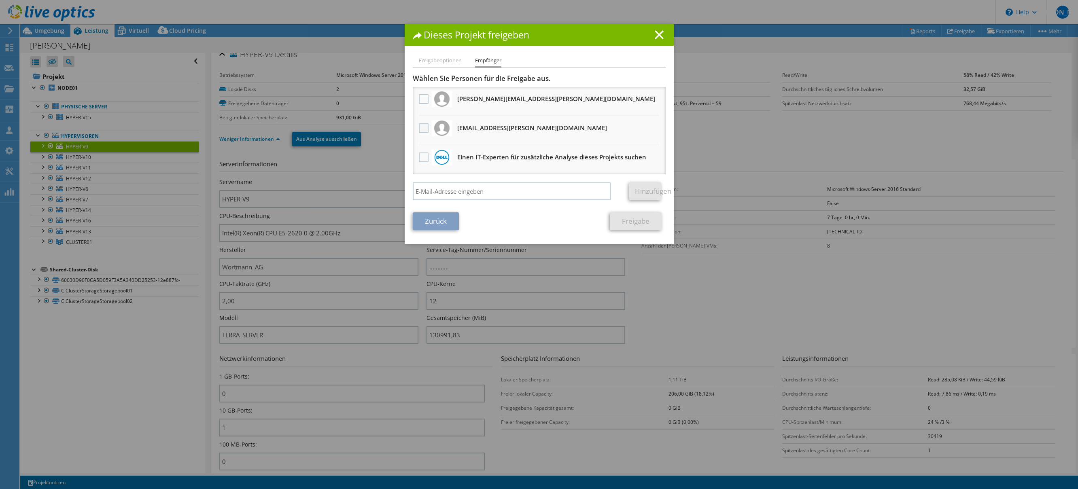
click at [423, 126] on label at bounding box center [425, 128] width 12 height 10
click at [0, 0] on input "checkbox" at bounding box center [0, 0] width 0 height 0
click at [636, 222] on link "Freigabe" at bounding box center [636, 221] width 52 height 18
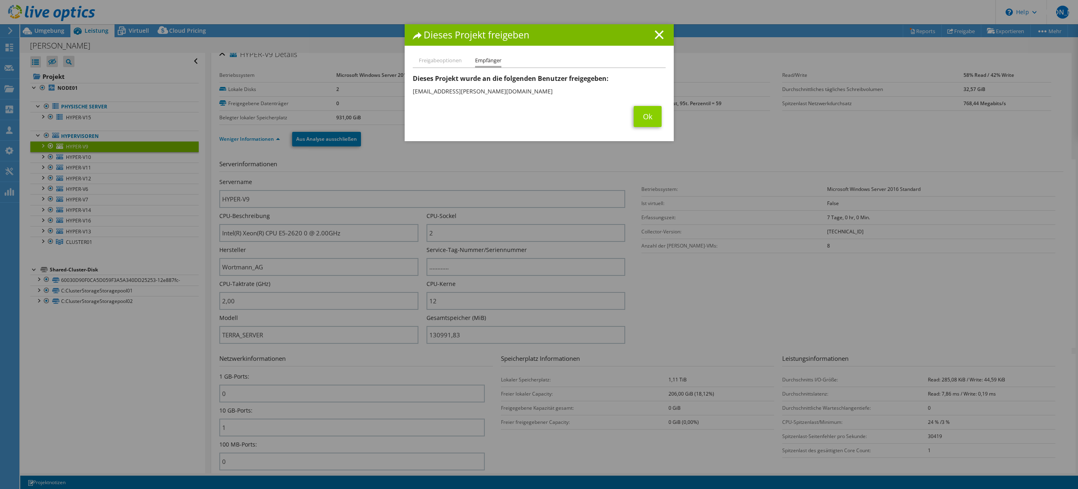
click at [649, 117] on link "Ok" at bounding box center [648, 116] width 28 height 21
